Goal: Information Seeking & Learning: Find specific fact

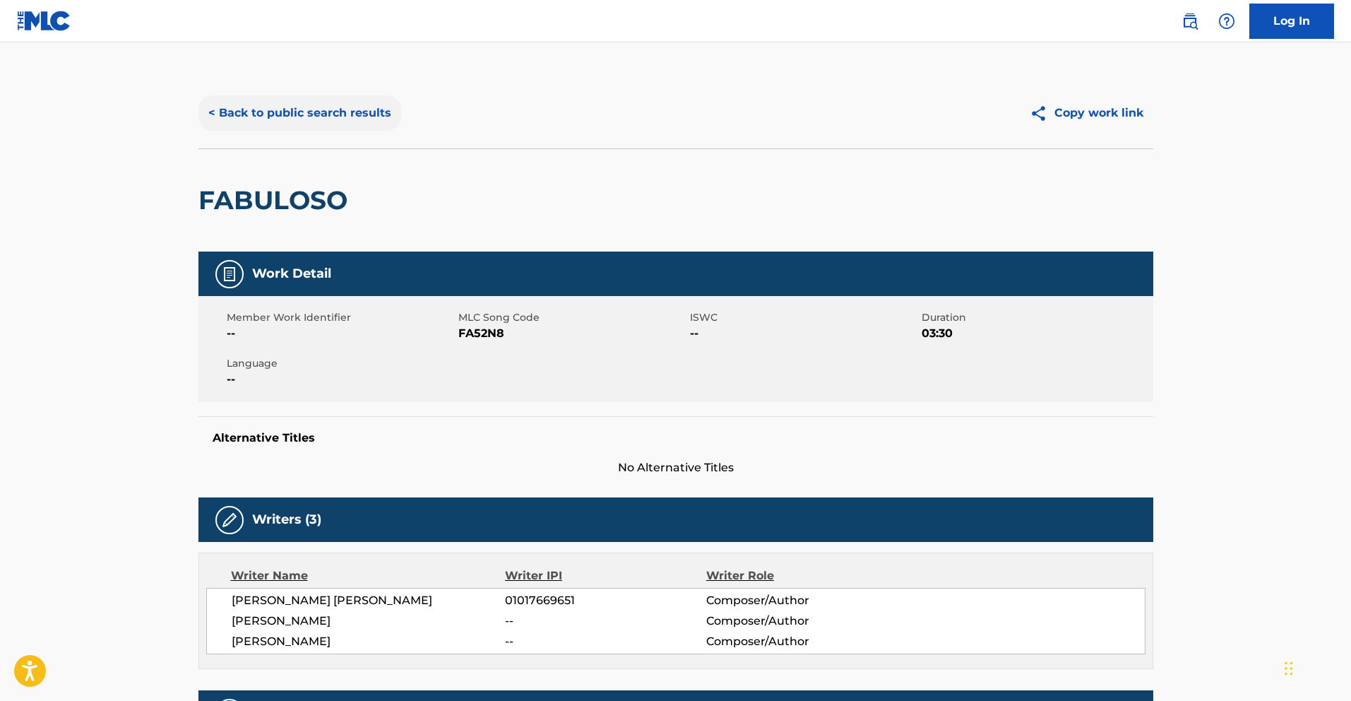
click at [307, 122] on button "< Back to public search results" at bounding box center [299, 112] width 203 height 35
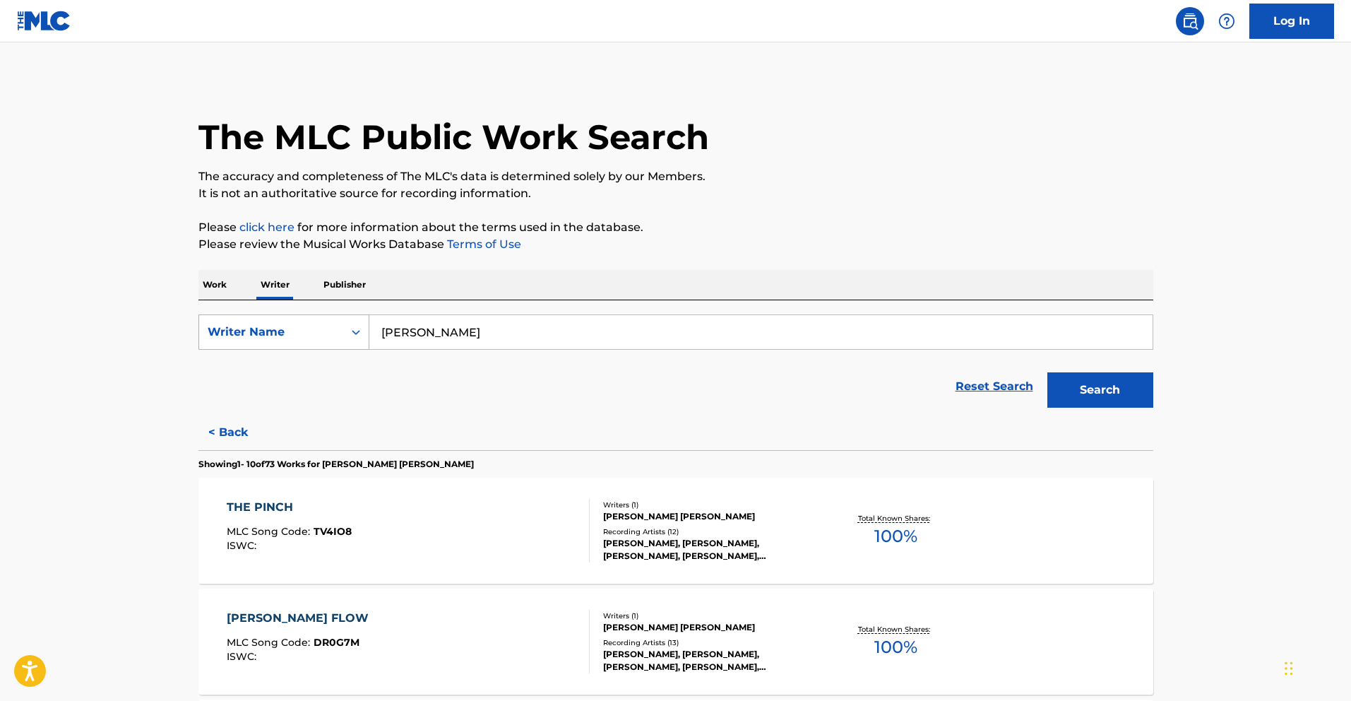
click at [335, 348] on div "Writer Name" at bounding box center [283, 331] width 171 height 35
drag, startPoint x: 319, startPoint y: 372, endPoint x: 395, endPoint y: 361, distance: 76.4
click at [320, 372] on div "Writer IPI" at bounding box center [283, 367] width 169 height 35
click at [523, 328] on input "Search Form" at bounding box center [760, 332] width 783 height 34
paste input "Dicho Conocido"
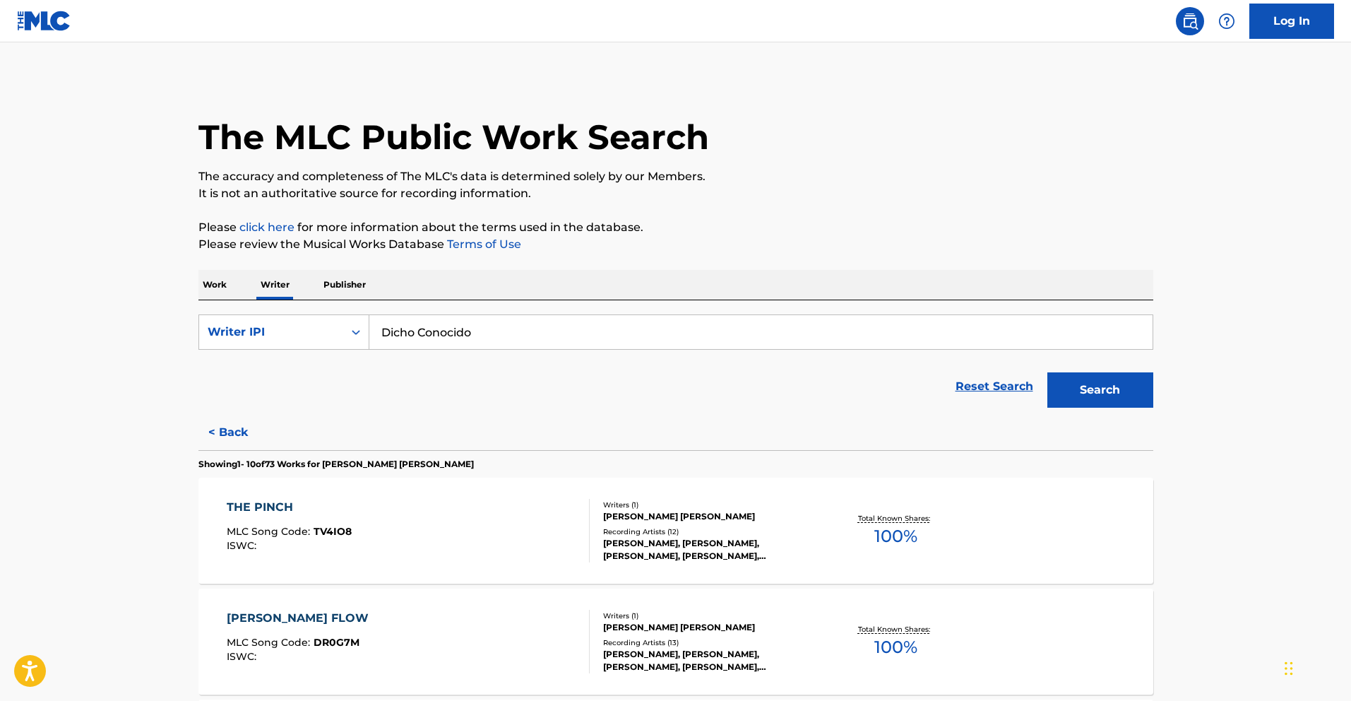
type input "Dicho Conocido"
click at [216, 294] on p "Work" at bounding box center [214, 285] width 32 height 30
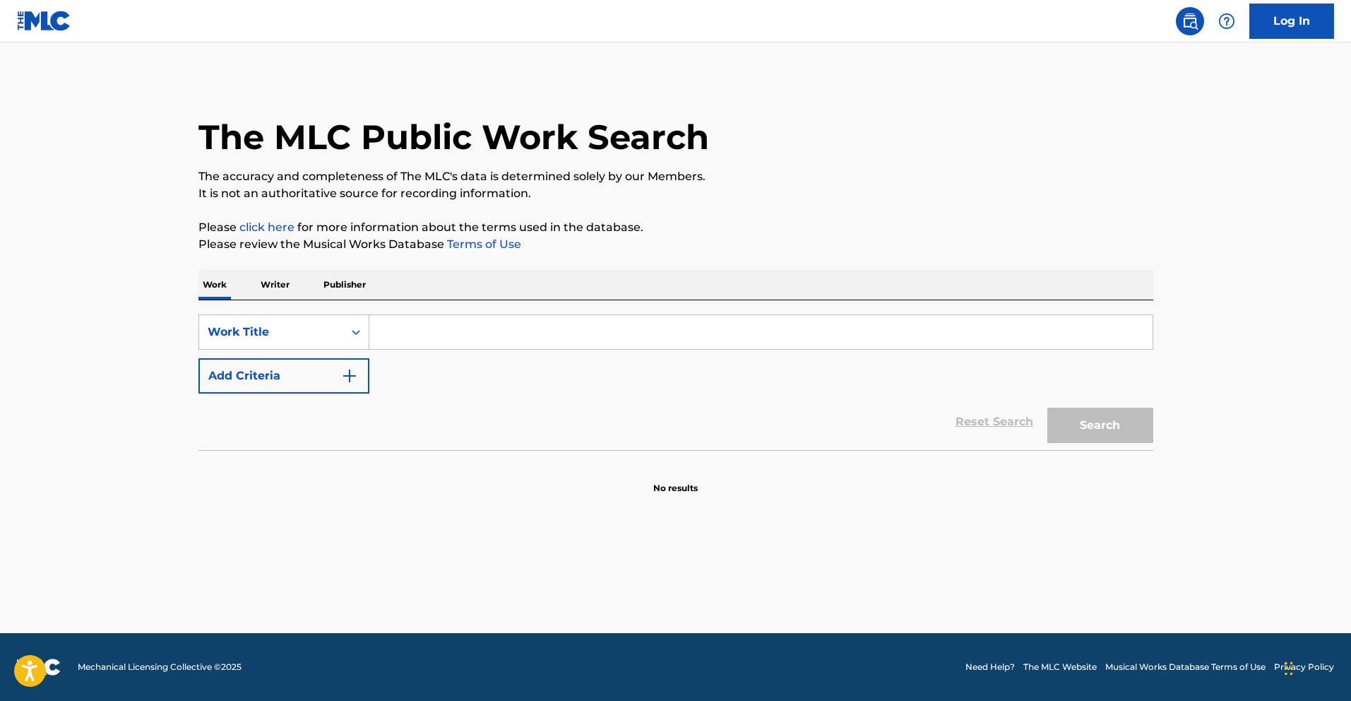
drag, startPoint x: 407, startPoint y: 330, endPoint x: 421, endPoint y: 331, distance: 13.5
click at [410, 330] on input "Search Form" at bounding box center [760, 332] width 783 height 34
paste input "Dicho Conocido"
type input "Dicho Conocido"
click at [1141, 422] on button "Search" at bounding box center [1100, 424] width 106 height 35
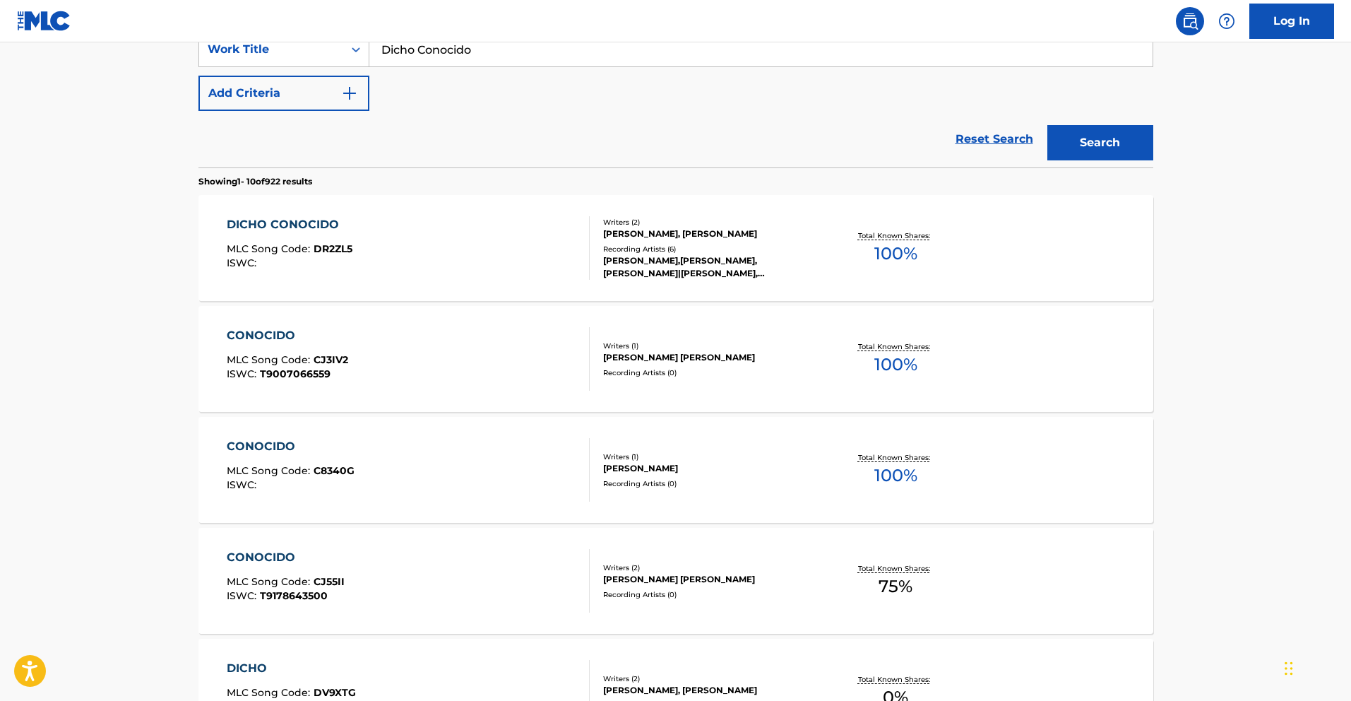
scroll to position [285, 0]
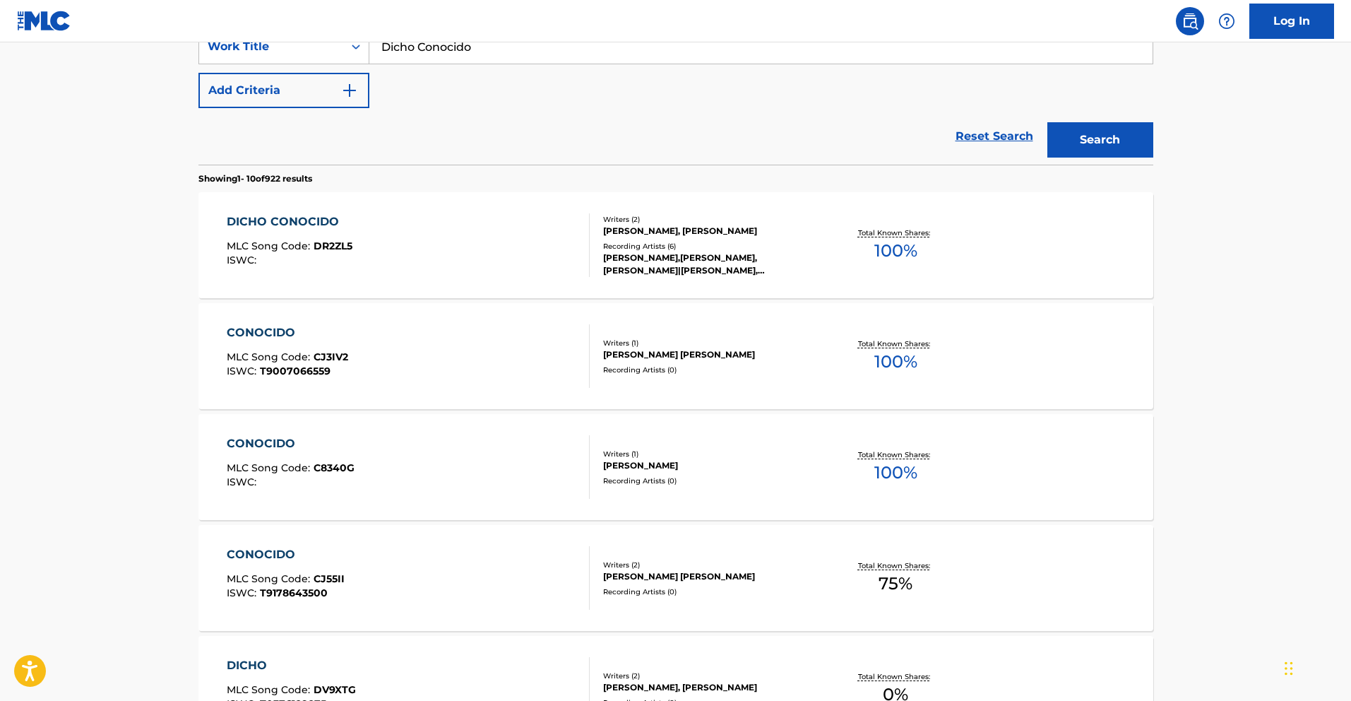
click at [301, 219] on div "DICHO CONOCIDO" at bounding box center [290, 221] width 126 height 17
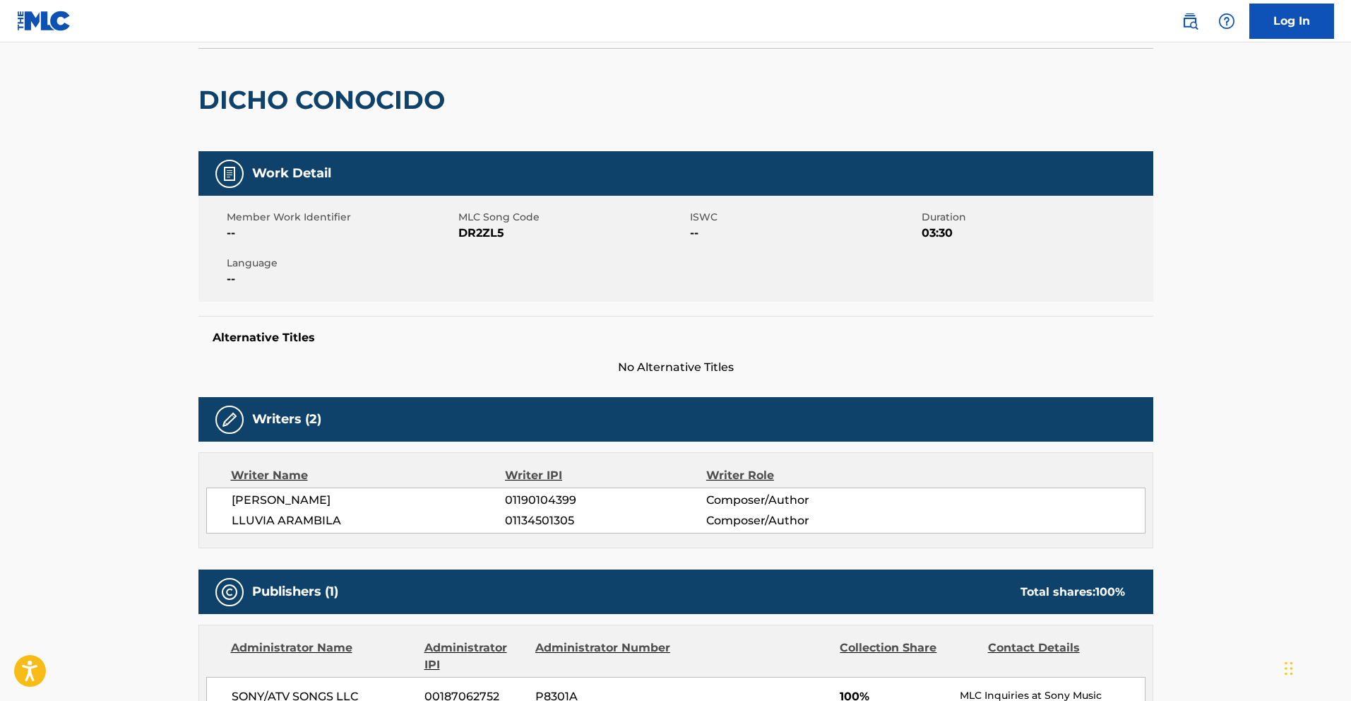
scroll to position [86, 0]
